Goal: Task Accomplishment & Management: Manage account settings

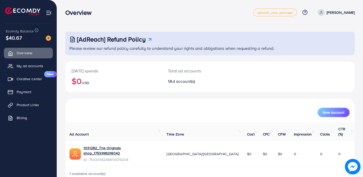
scroll to position [1, 0]
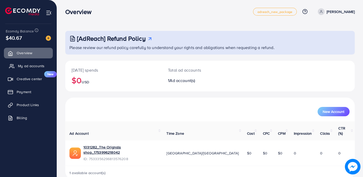
click at [34, 68] on span "My ad accounts" at bounding box center [31, 65] width 27 height 5
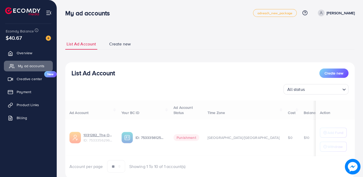
select select
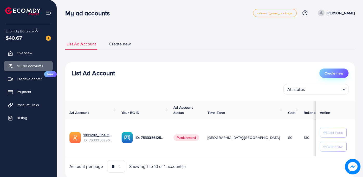
click at [334, 73] on span "Create new" at bounding box center [333, 73] width 19 height 5
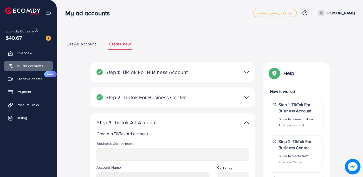
click at [258, 112] on div "**********" at bounding box center [172, 176] width 173 height 229
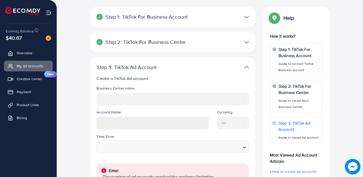
scroll to position [58, 0]
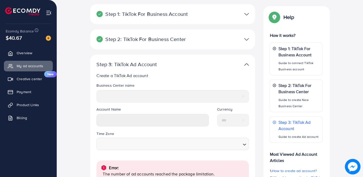
click at [193, 16] on p "Step 1: TikTok For Business Account" at bounding box center [145, 14] width 99 height 6
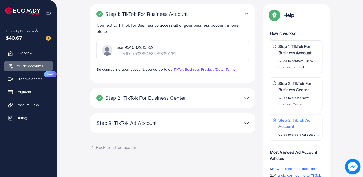
click at [157, 45] on p "user954082935559" at bounding box center [145, 47] width 59 height 6
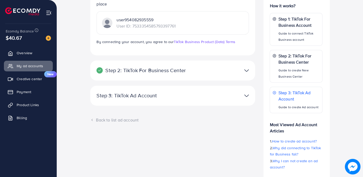
scroll to position [87, 0]
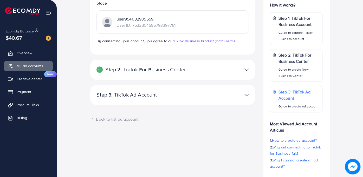
click at [201, 69] on div at bounding box center [226, 70] width 54 height 8
click at [244, 70] on img at bounding box center [246, 70] width 5 height 8
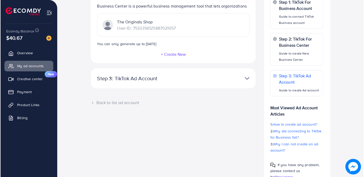
scroll to position [105, 0]
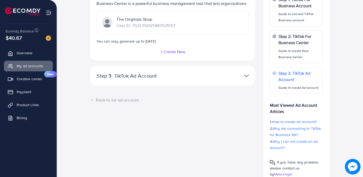
click at [172, 50] on button "+ Create New" at bounding box center [172, 51] width 25 height 5
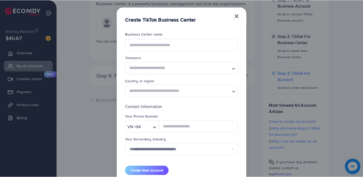
scroll to position [0, 0]
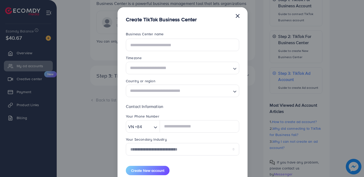
click at [236, 15] on button "×" at bounding box center [237, 15] width 5 height 10
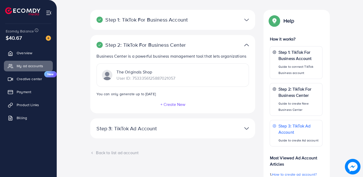
scroll to position [57, 0]
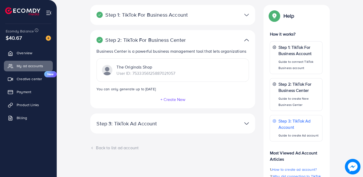
click at [99, 147] on div "Back to list ad account" at bounding box center [172, 148] width 165 height 6
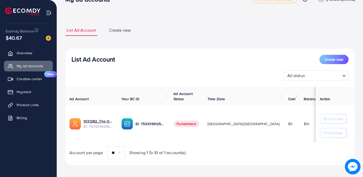
scroll to position [16, 0]
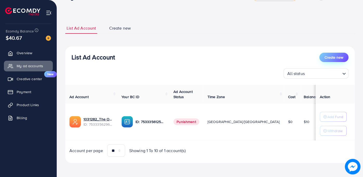
click at [321, 56] on button "Create new" at bounding box center [333, 57] width 29 height 9
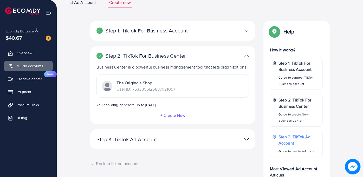
scroll to position [41, 0]
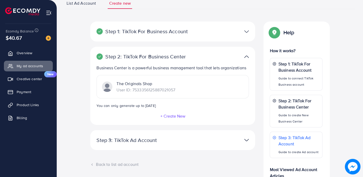
click at [245, 58] on img at bounding box center [246, 57] width 5 height 8
click at [246, 56] on img at bounding box center [246, 57] width 5 height 8
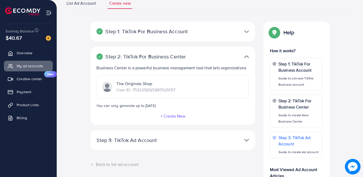
click at [246, 139] on img at bounding box center [246, 140] width 5 height 8
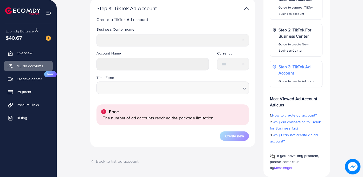
scroll to position [113, 0]
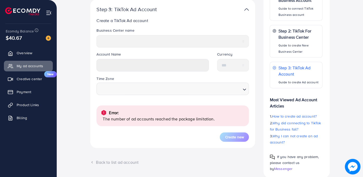
click at [170, 136] on div "Create new" at bounding box center [172, 137] width 152 height 9
